Goal: Check status: Check status

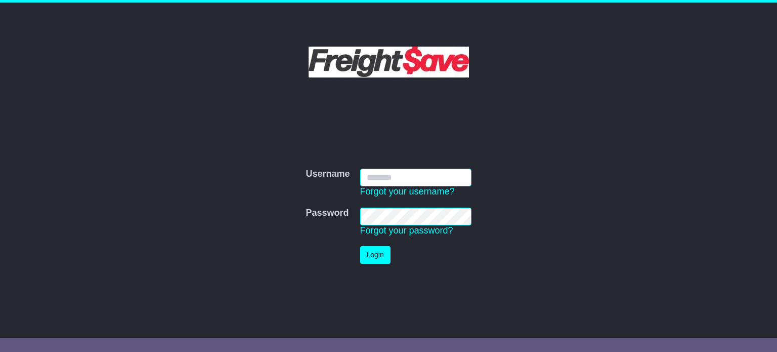
type input "**********"
click at [371, 253] on button "Login" at bounding box center [375, 255] width 30 height 18
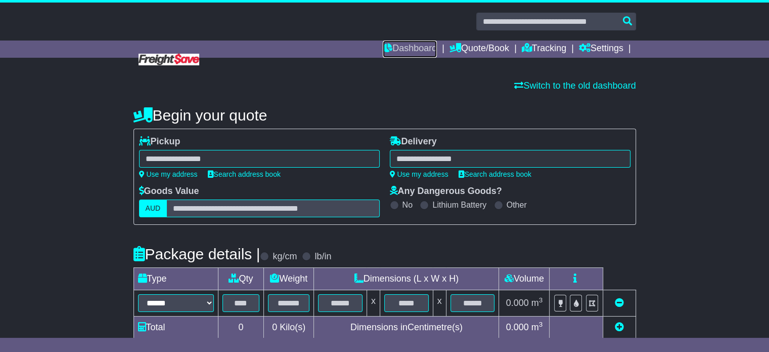
click at [417, 40] on link "Dashboard" at bounding box center [410, 48] width 54 height 17
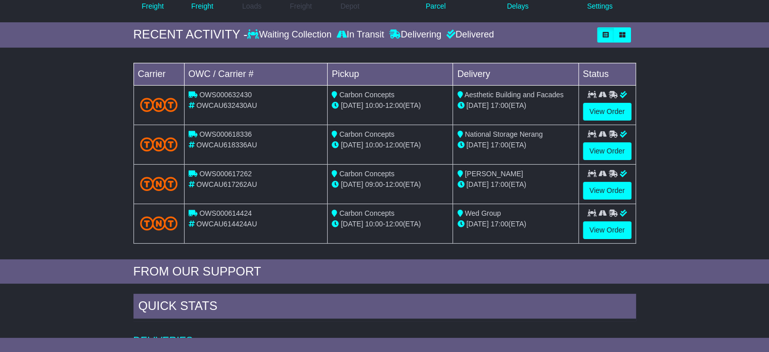
scroll to position [135, 0]
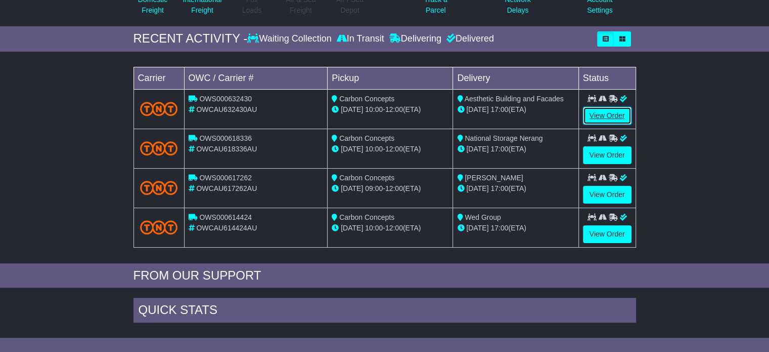
click at [609, 114] on link "View Order" at bounding box center [607, 116] width 49 height 18
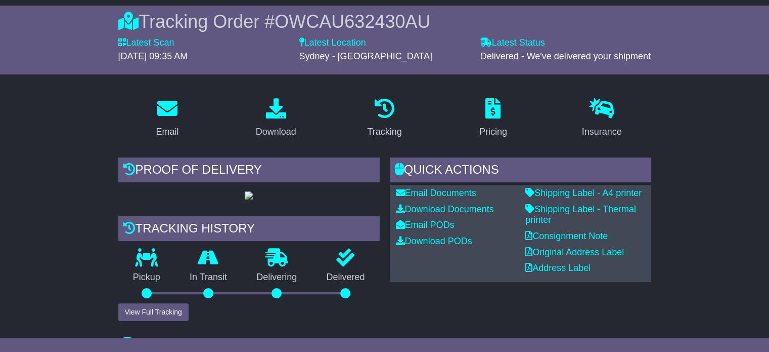
scroll to position [83, 0]
